Goal: Use online tool/utility: Utilize a website feature to perform a specific function

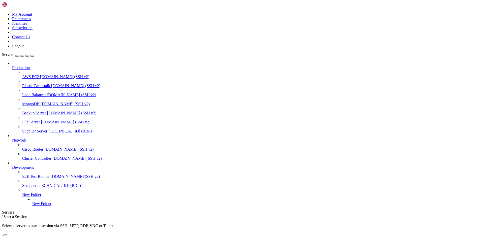
click at [48, 129] on span "[TECHNICAL_ID] (RDP)" at bounding box center [69, 131] width 43 height 4
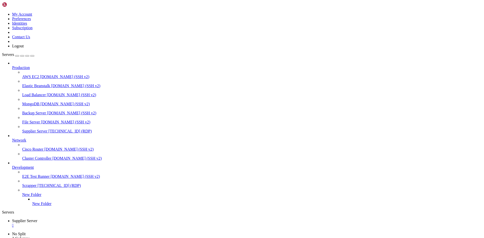
drag, startPoint x: 143, startPoint y: 350, endPoint x: 114, endPoint y: 351, distance: 29.8
drag, startPoint x: 143, startPoint y: 350, endPoint x: 112, endPoint y: 350, distance: 31.3
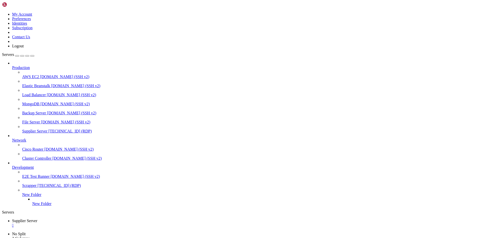
drag, startPoint x: 143, startPoint y: 350, endPoint x: 111, endPoint y: 349, distance: 31.5
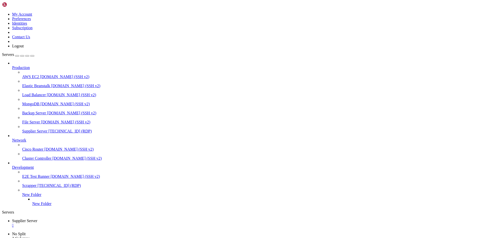
drag, startPoint x: 143, startPoint y: 350, endPoint x: 112, endPoint y: 350, distance: 31.8
drag, startPoint x: 144, startPoint y: 349, endPoint x: 113, endPoint y: 349, distance: 30.5
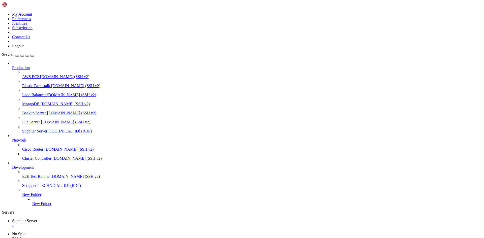
drag, startPoint x: 143, startPoint y: 348, endPoint x: 113, endPoint y: 349, distance: 30.3
